Goal: Transaction & Acquisition: Book appointment/travel/reservation

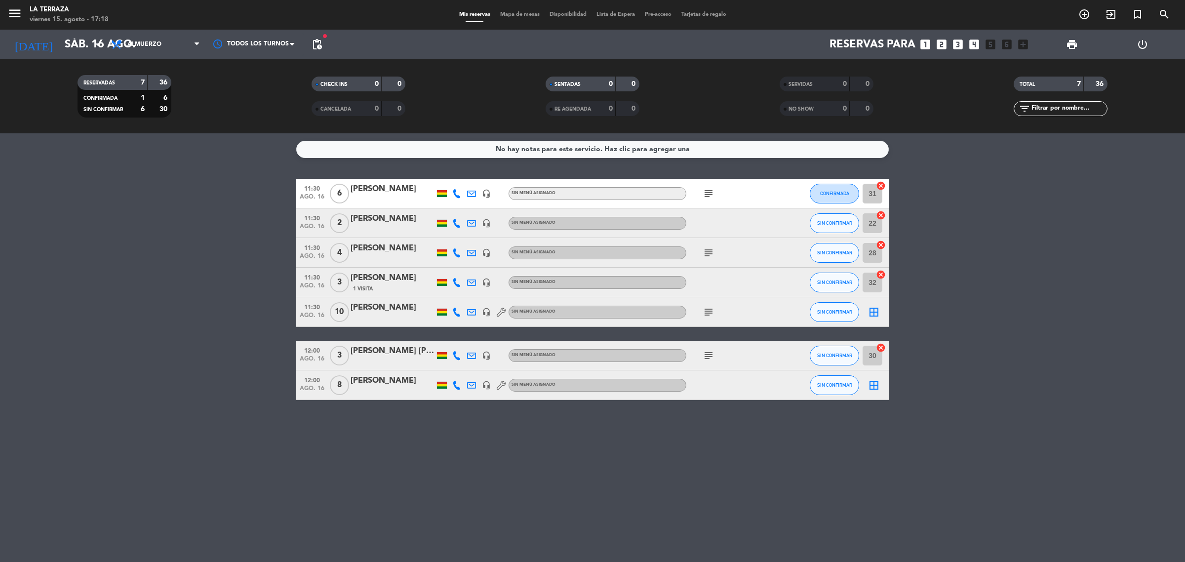
click at [942, 44] on icon "looks_two" at bounding box center [941, 44] width 13 height 13
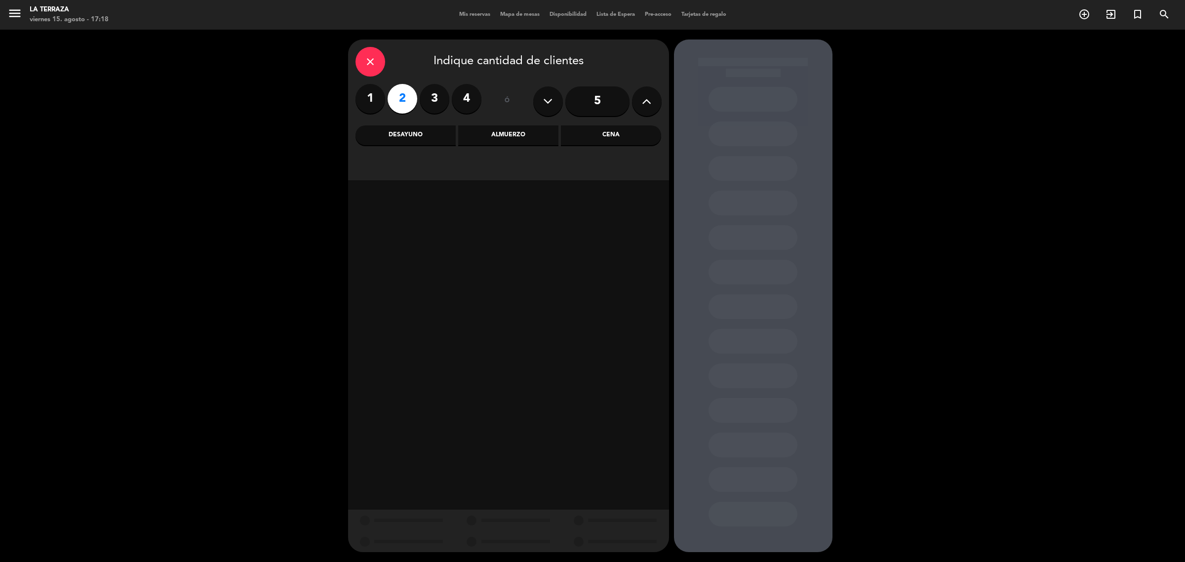
click at [538, 127] on div "Almuerzo" at bounding box center [508, 135] width 100 height 20
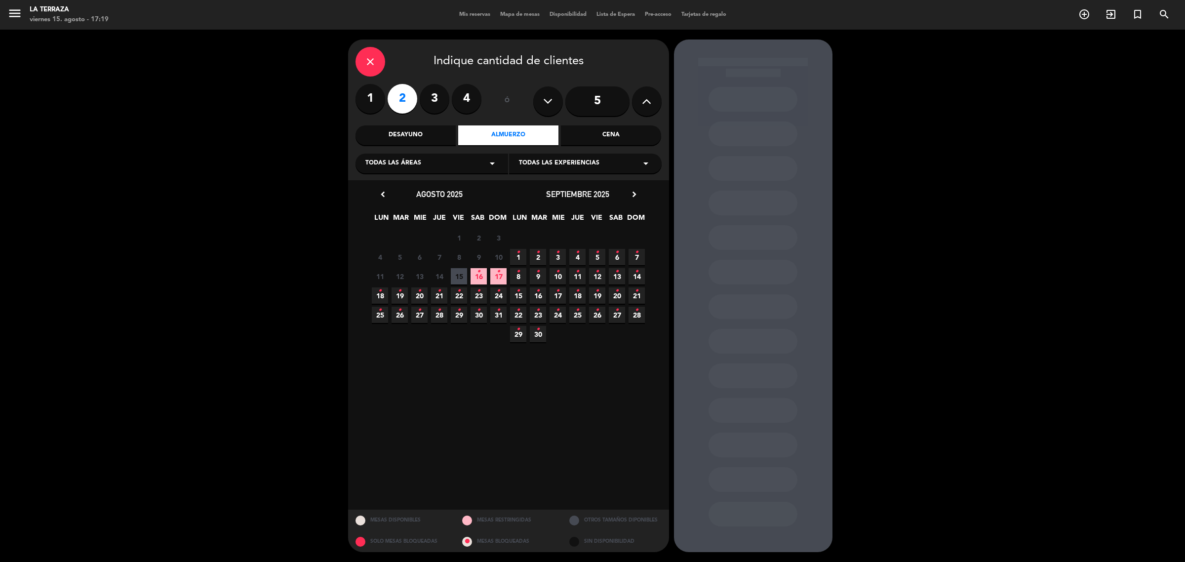
click at [475, 272] on span "16 •" at bounding box center [478, 276] width 16 height 16
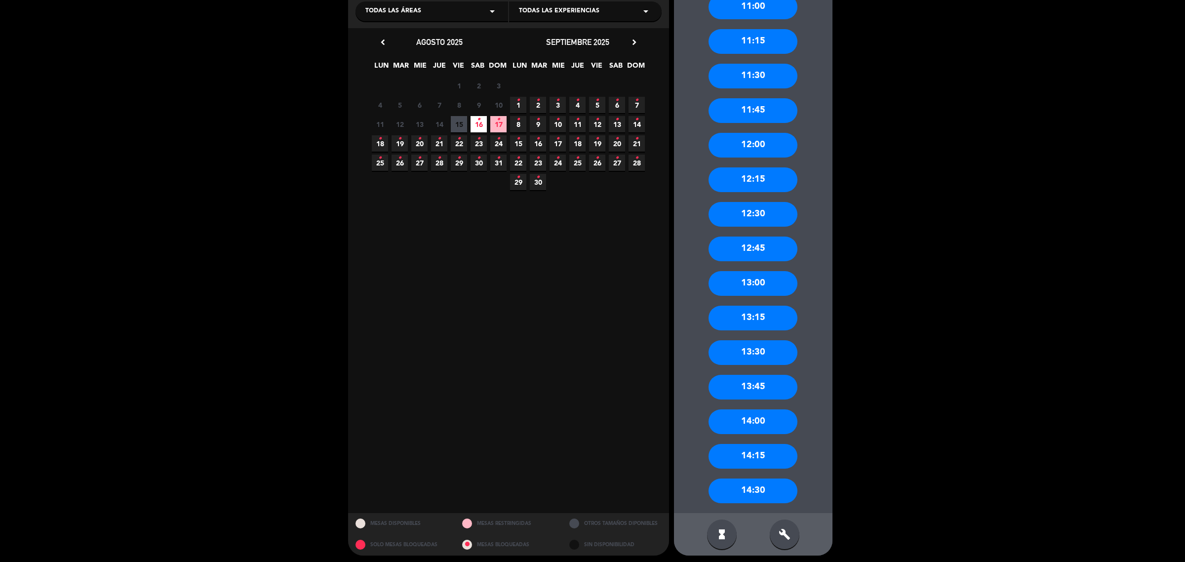
scroll to position [154, 0]
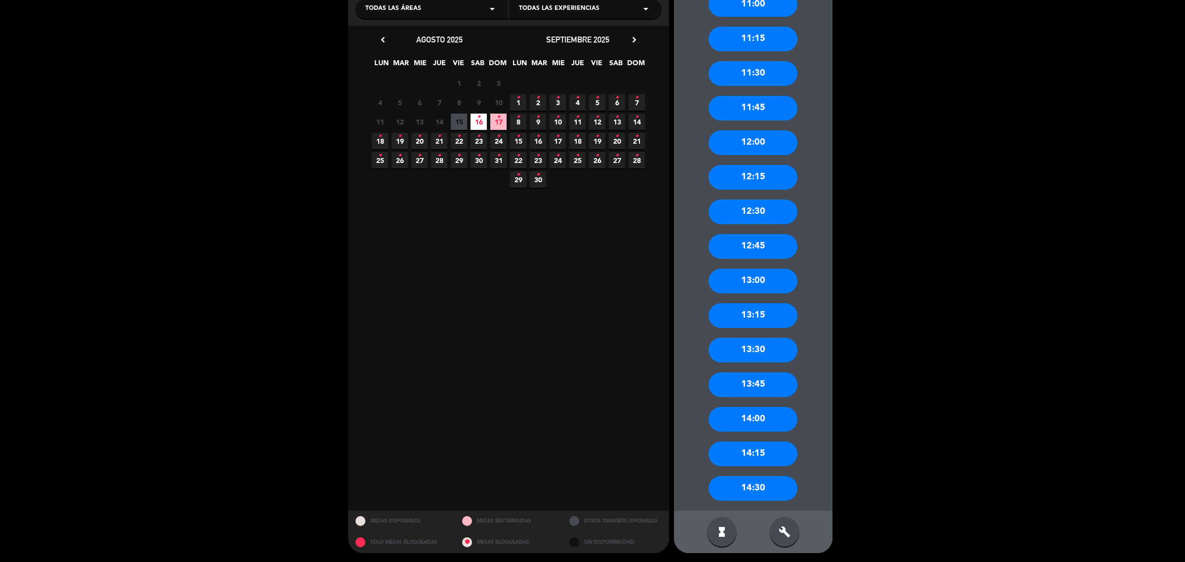
drag, startPoint x: 762, startPoint y: 285, endPoint x: 586, endPoint y: 186, distance: 201.1
click at [761, 285] on div "13:00" at bounding box center [752, 280] width 89 height 25
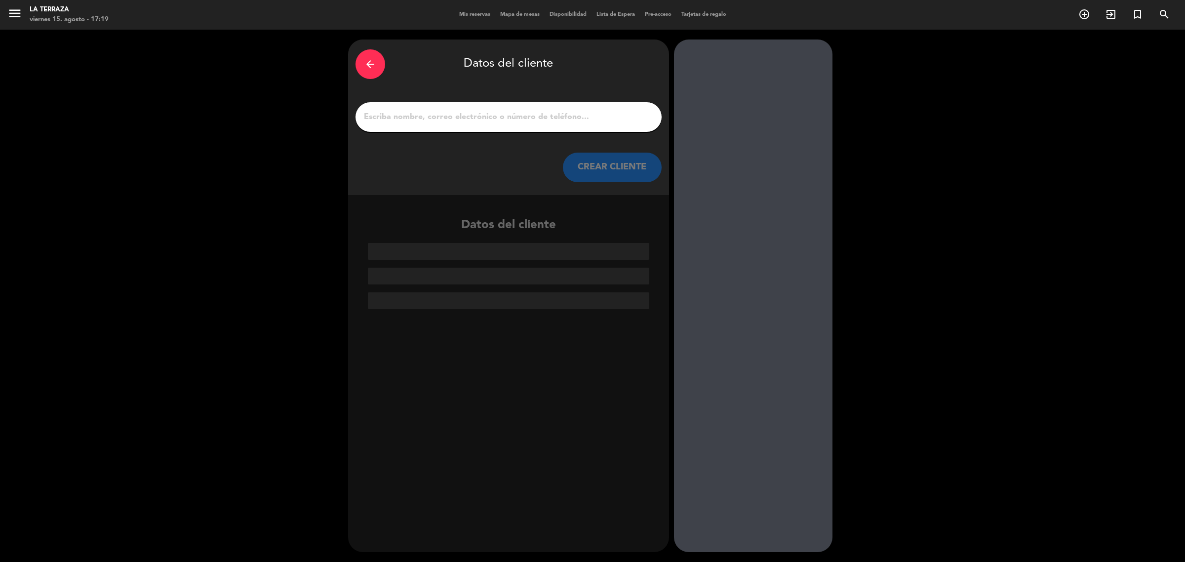
click at [464, 122] on input "1" at bounding box center [508, 117] width 291 height 14
paste input "[PERSON_NAME]"
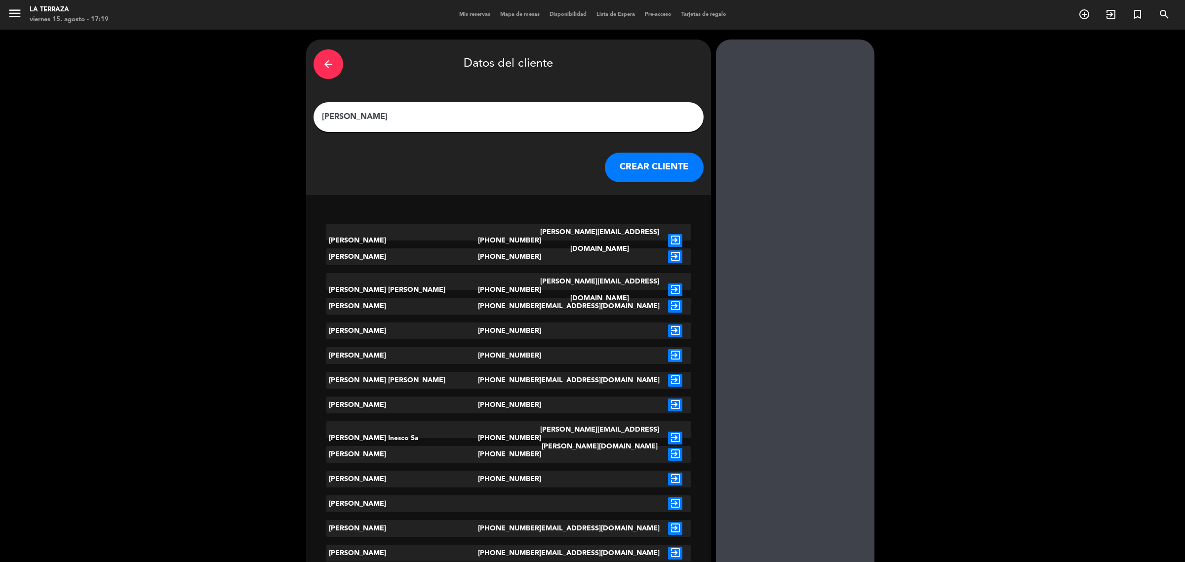
click at [364, 114] on input "[PERSON_NAME]" at bounding box center [508, 117] width 375 height 14
paste input "⭐"
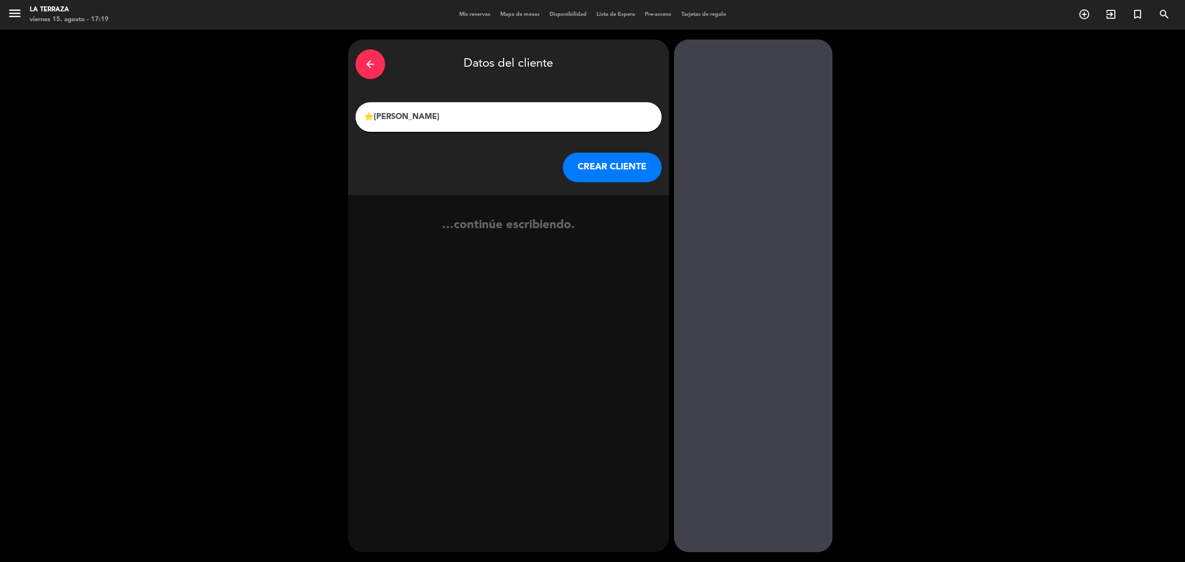
type input "⭐[PERSON_NAME]"
click at [594, 156] on button "CREAR CLIENTE" at bounding box center [612, 168] width 99 height 30
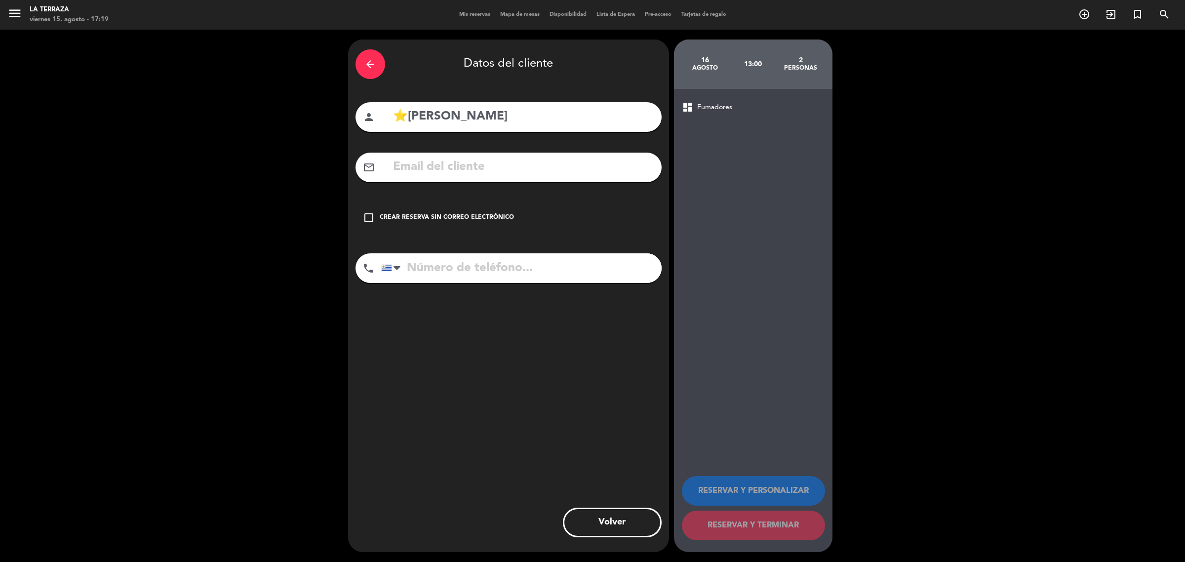
click at [457, 239] on div "arrow_back Datos del cliente person ⭐[PERSON_NAME] mail_outline check_box_outli…" at bounding box center [508, 295] width 321 height 512
click at [495, 220] on div "Crear reserva sin correo electrónico" at bounding box center [447, 218] width 134 height 10
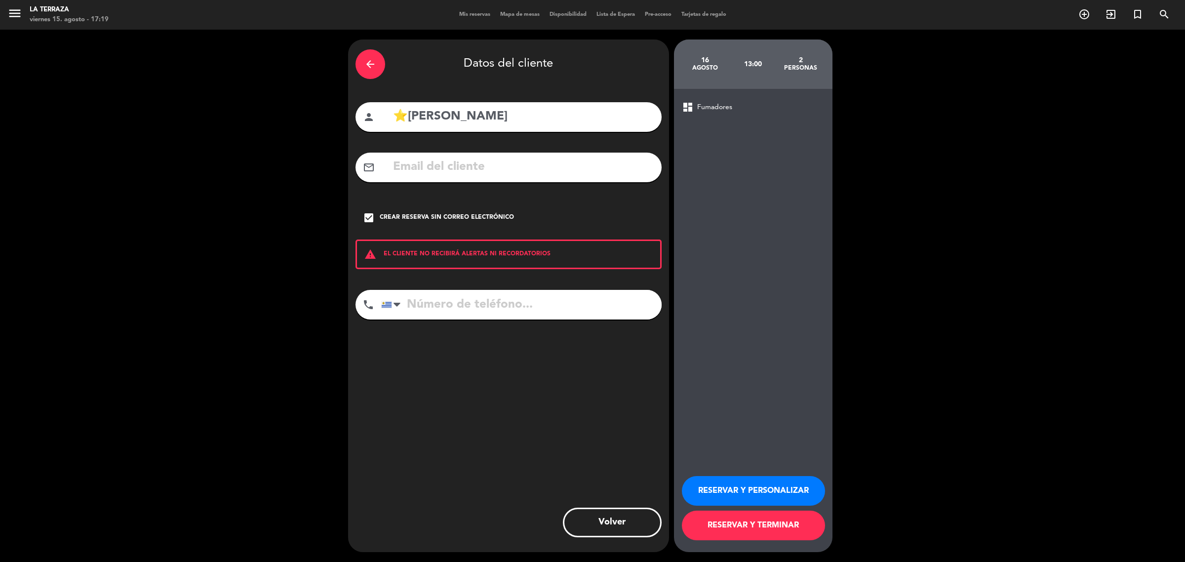
click at [698, 477] on button "RESERVAR Y PERSONALIZAR" at bounding box center [753, 491] width 143 height 30
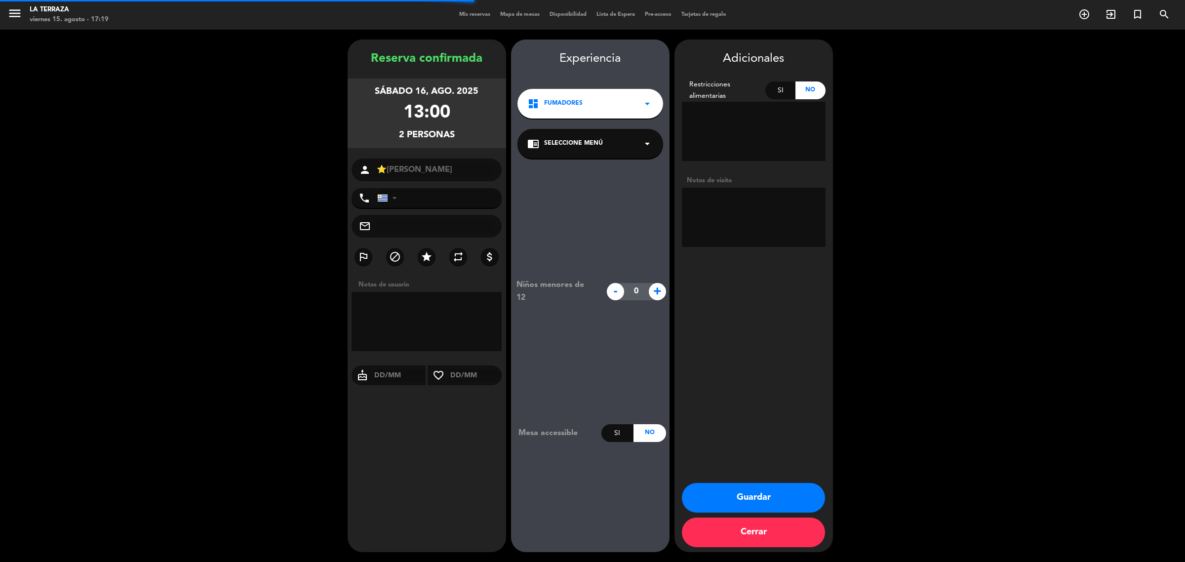
click at [756, 237] on textarea at bounding box center [754, 217] width 144 height 59
type textarea "NAZCA"
click at [731, 506] on button "Guardar" at bounding box center [753, 498] width 143 height 30
